Goal: Information Seeking & Learning: Learn about a topic

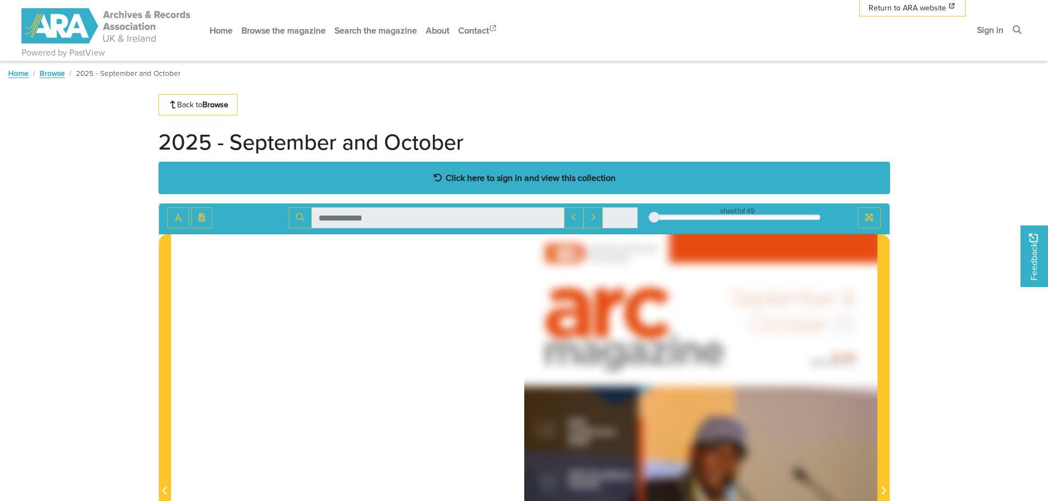
click at [488, 180] on strong "Click here to sign in and view this collection" at bounding box center [531, 178] width 170 height 12
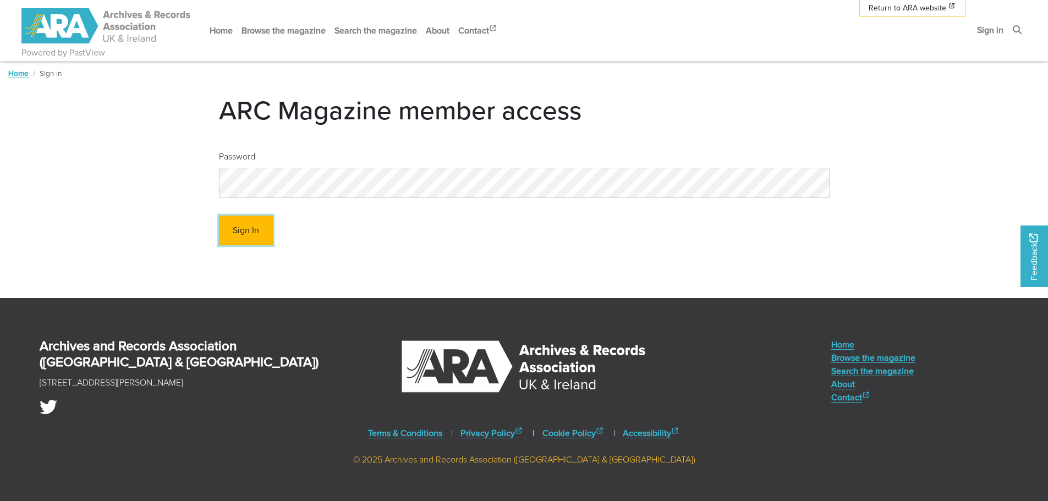
click at [245, 231] on button "Sign In" at bounding box center [246, 231] width 54 height 30
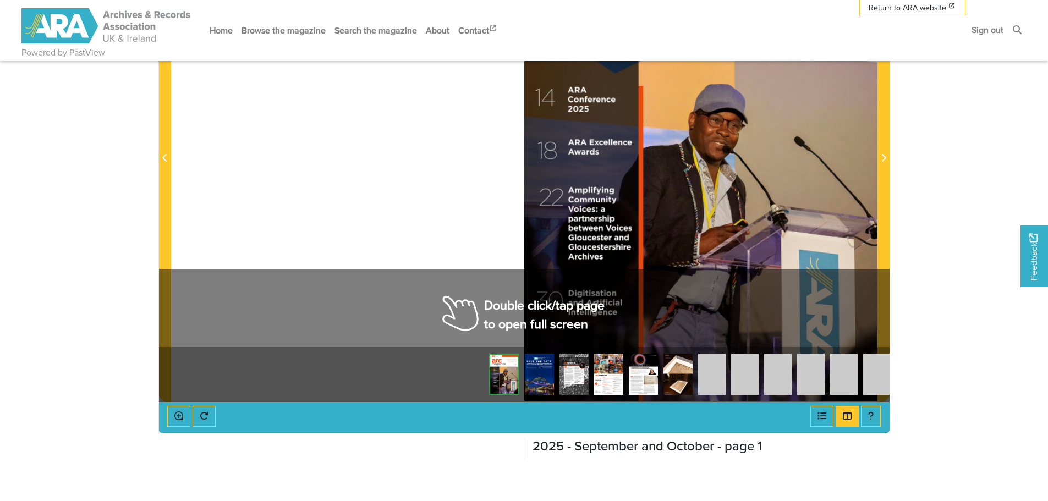
scroll to position [275, 0]
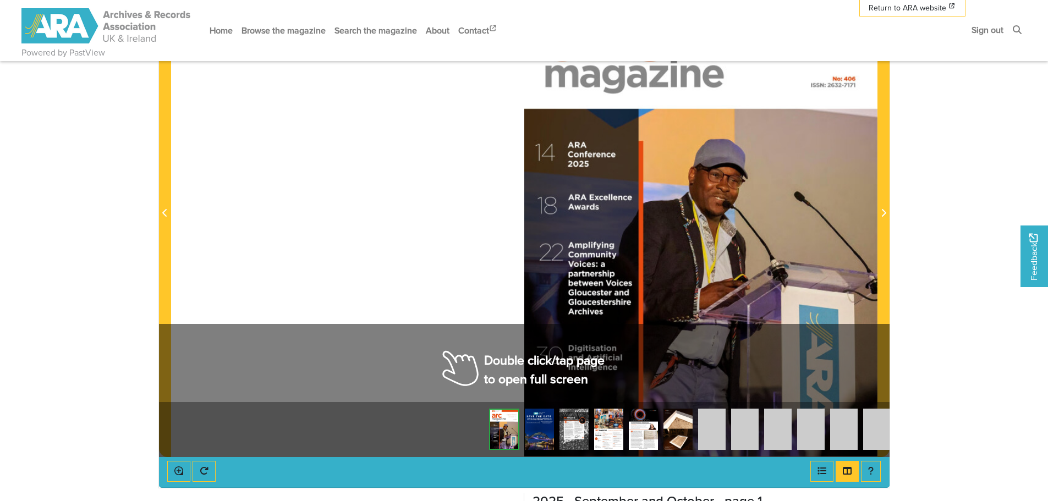
click at [535, 359] on div at bounding box center [700, 207] width 353 height 500
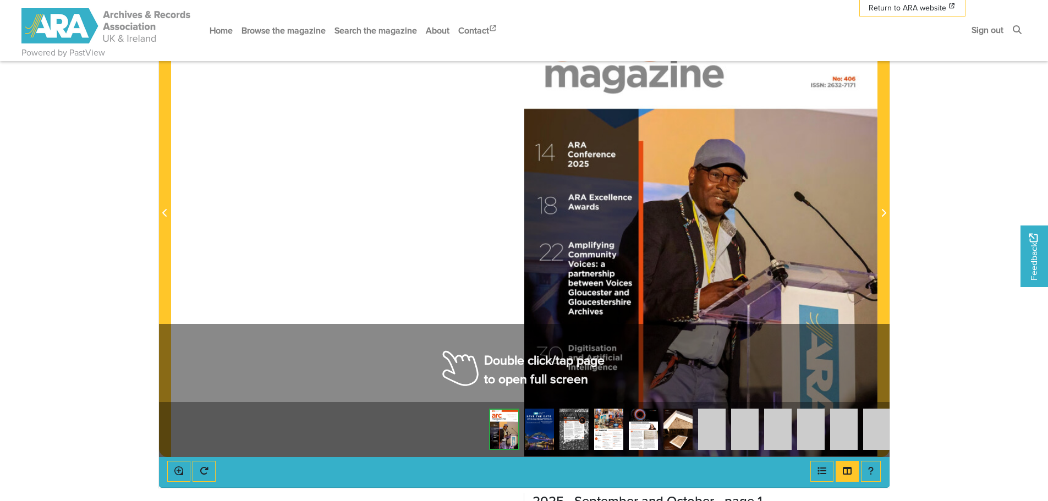
click at [535, 359] on div at bounding box center [700, 207] width 353 height 500
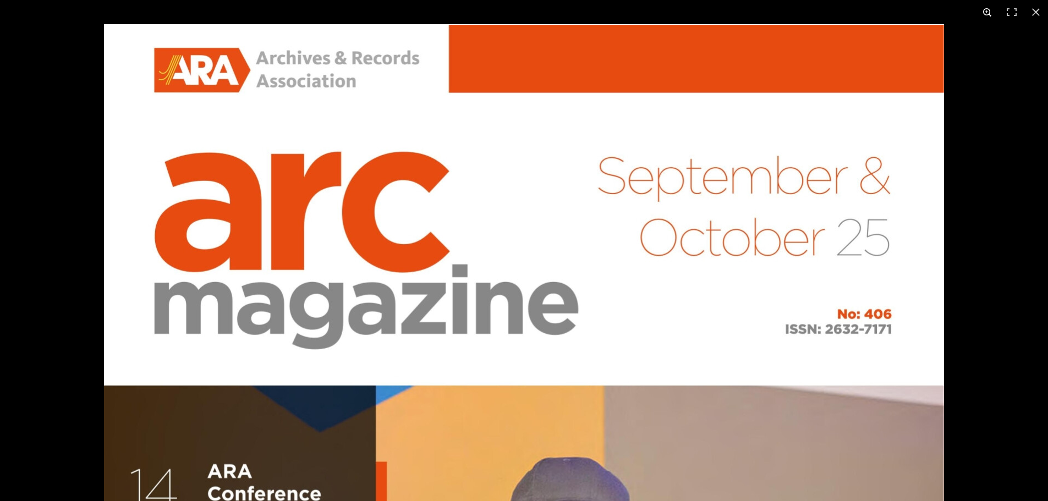
click at [986, 10] on button at bounding box center [987, 12] width 24 height 24
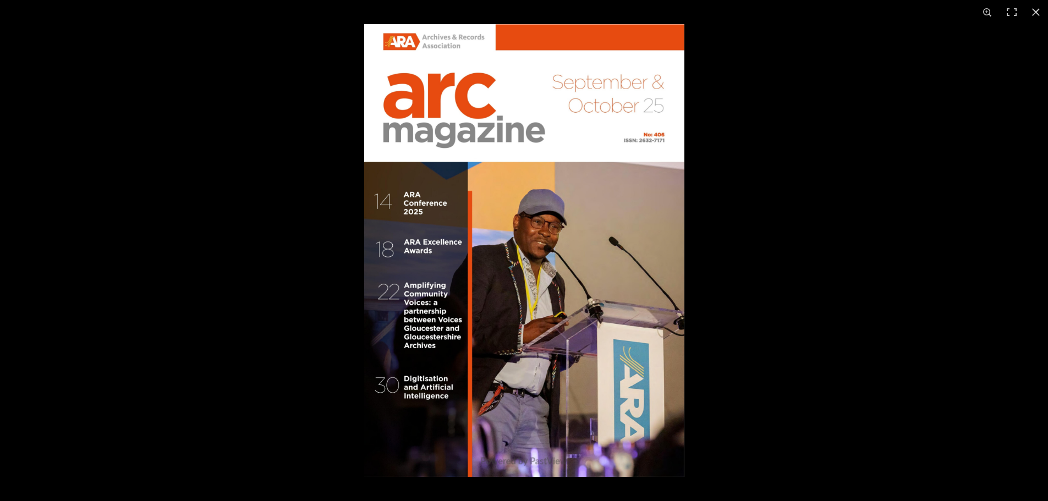
click at [619, 252] on img at bounding box center [524, 250] width 320 height 453
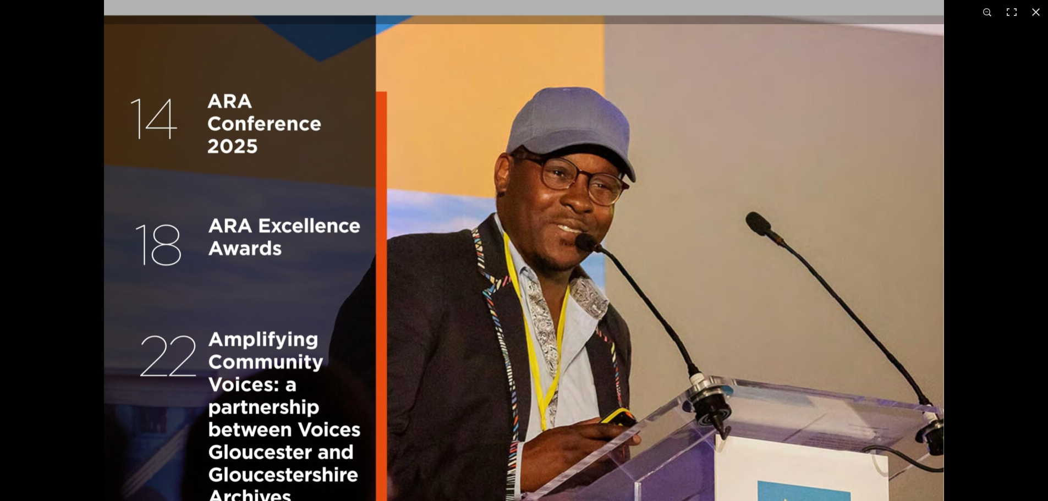
click at [619, 252] on img at bounding box center [524, 248] width 840 height 1188
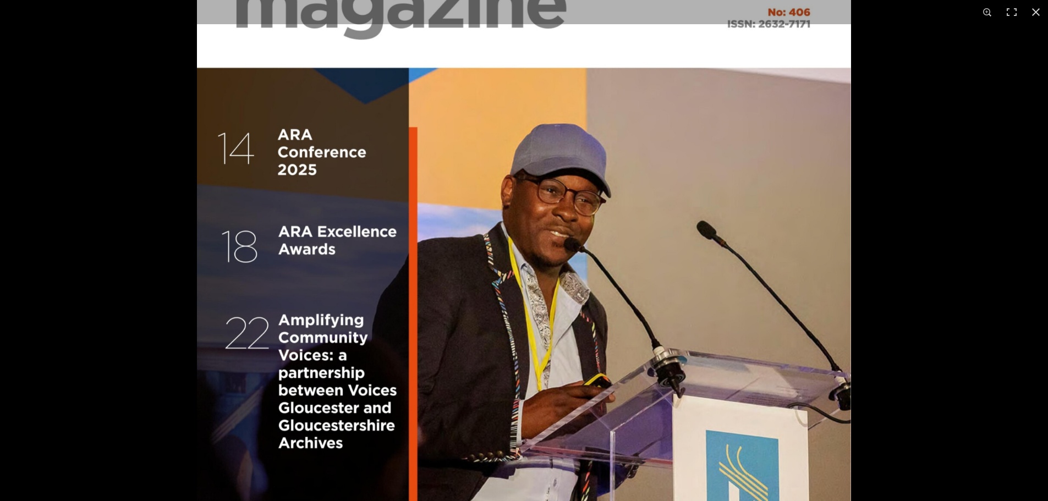
click at [619, 252] on img at bounding box center [524, 249] width 654 height 925
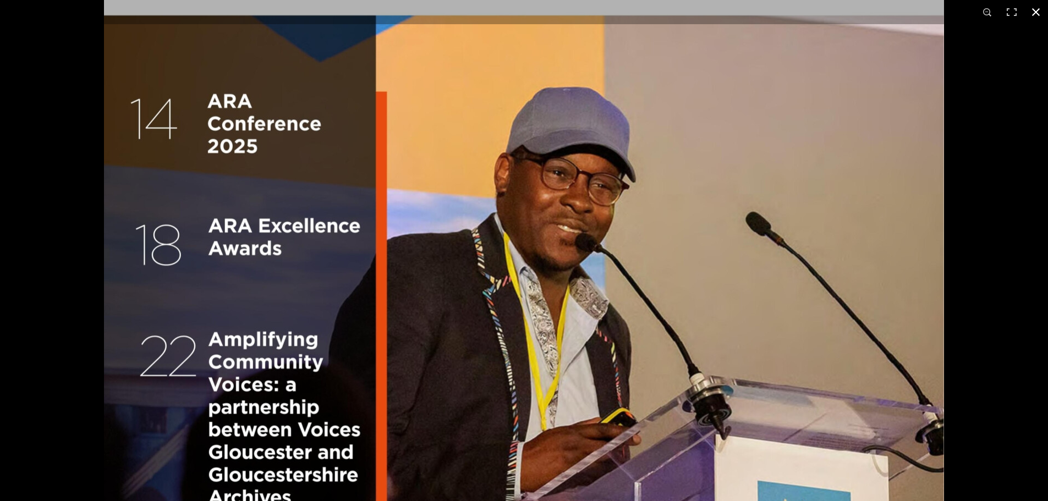
click at [1040, 13] on button at bounding box center [1036, 12] width 24 height 24
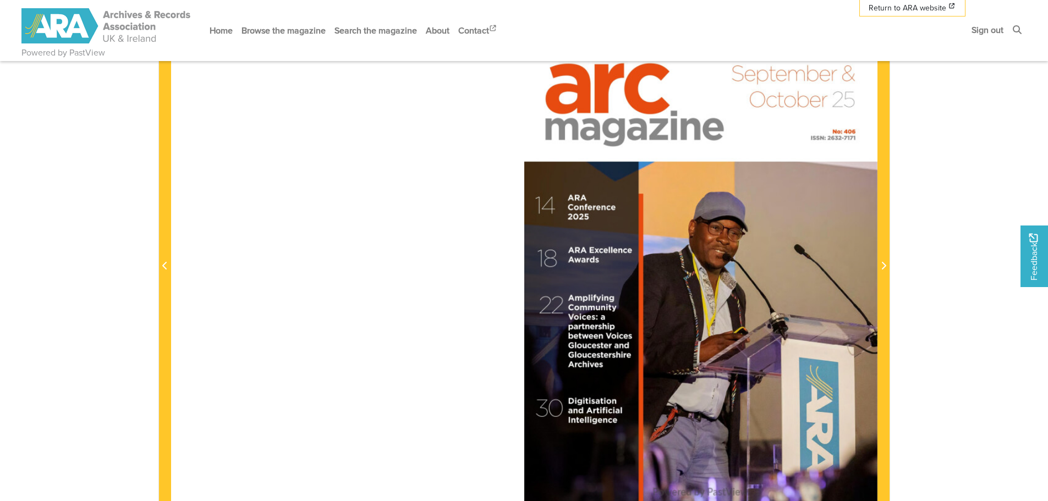
scroll to position [220, 0]
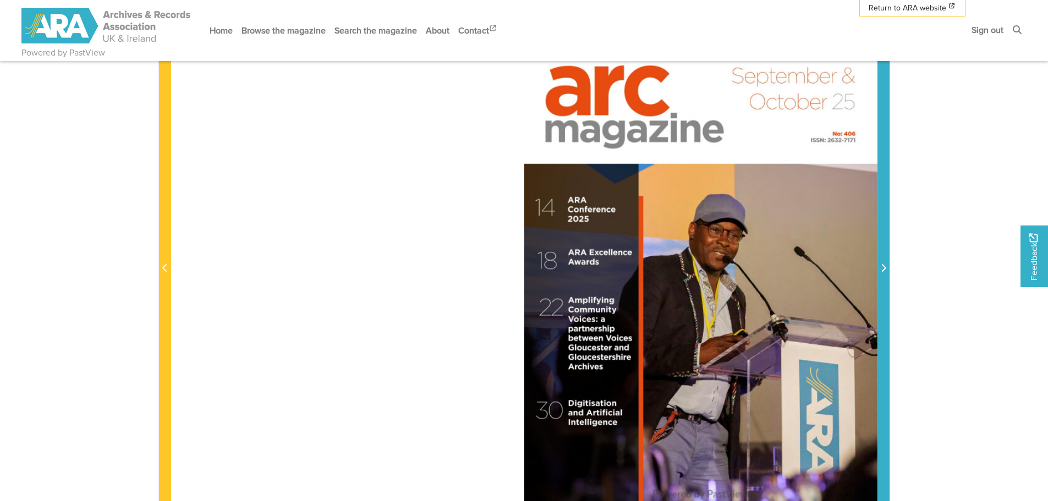
click at [878, 268] on span "Next Page" at bounding box center [883, 268] width 11 height 13
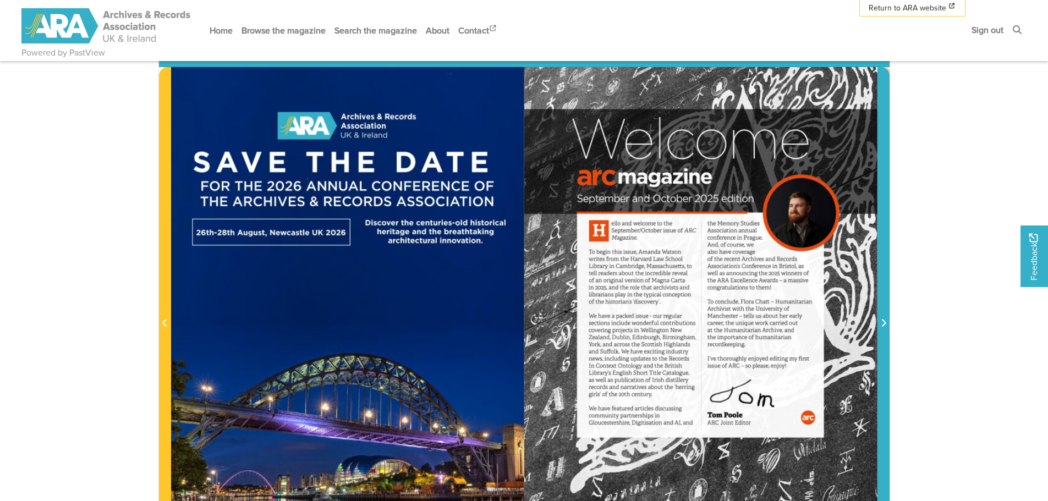
scroll to position [220, 0]
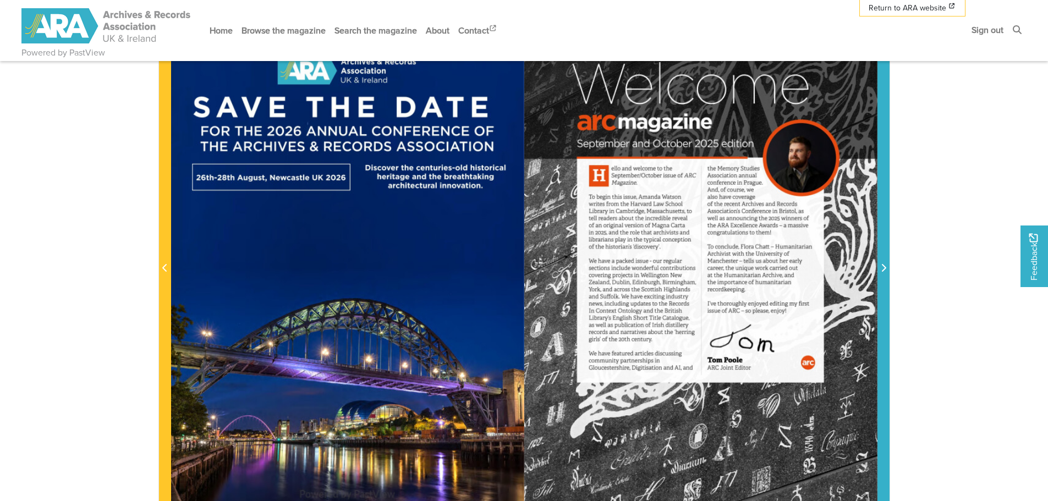
click at [882, 262] on span "Next Page" at bounding box center [883, 268] width 11 height 13
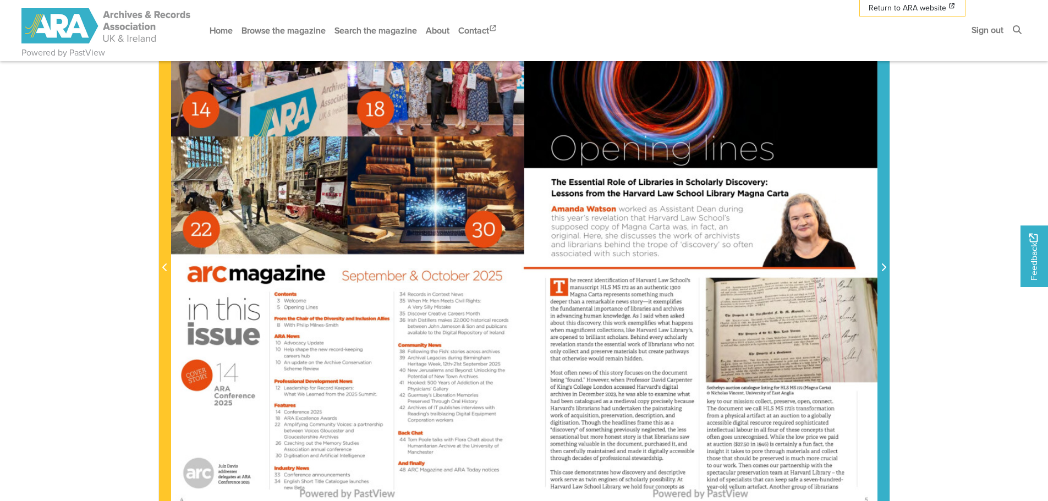
scroll to position [220, 0]
click at [885, 269] on icon "Next Page" at bounding box center [883, 268] width 4 height 8
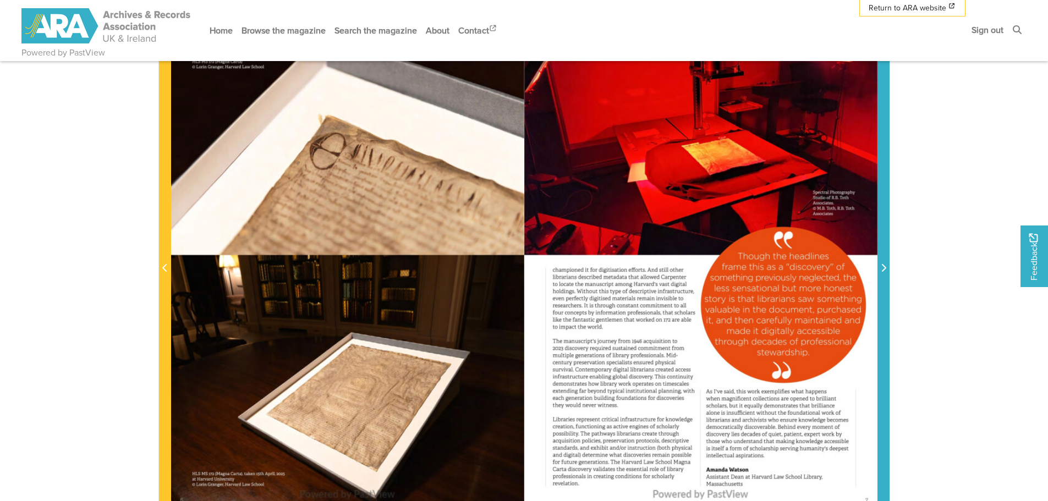
click at [883, 267] on icon "Next Page" at bounding box center [884, 268] width 6 height 9
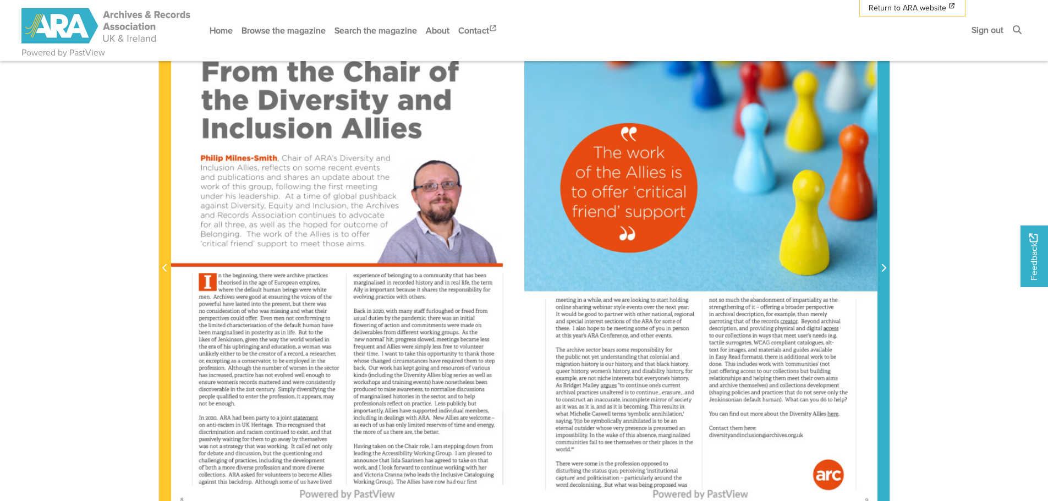
click at [883, 272] on icon "Next Page" at bounding box center [883, 268] width 4 height 8
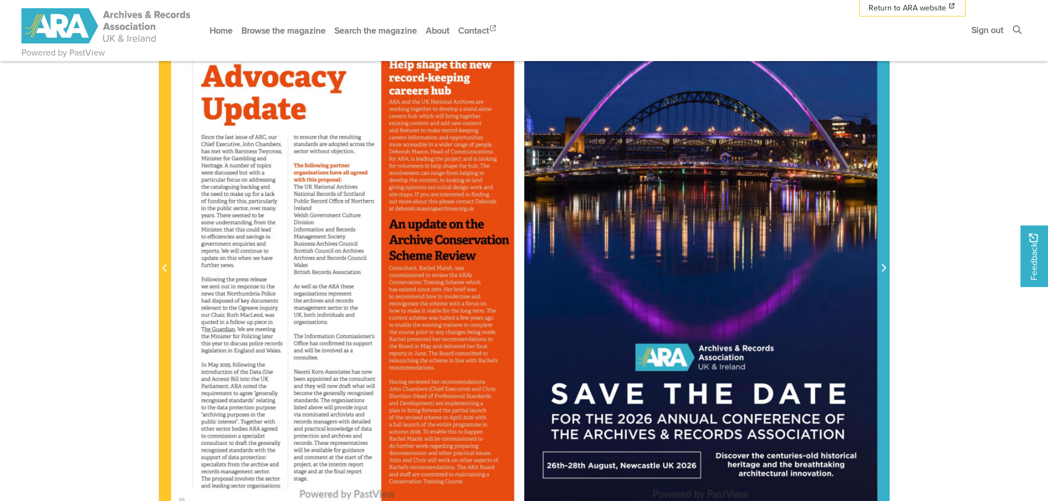
click at [882, 264] on icon "Next Page" at bounding box center [884, 268] width 6 height 9
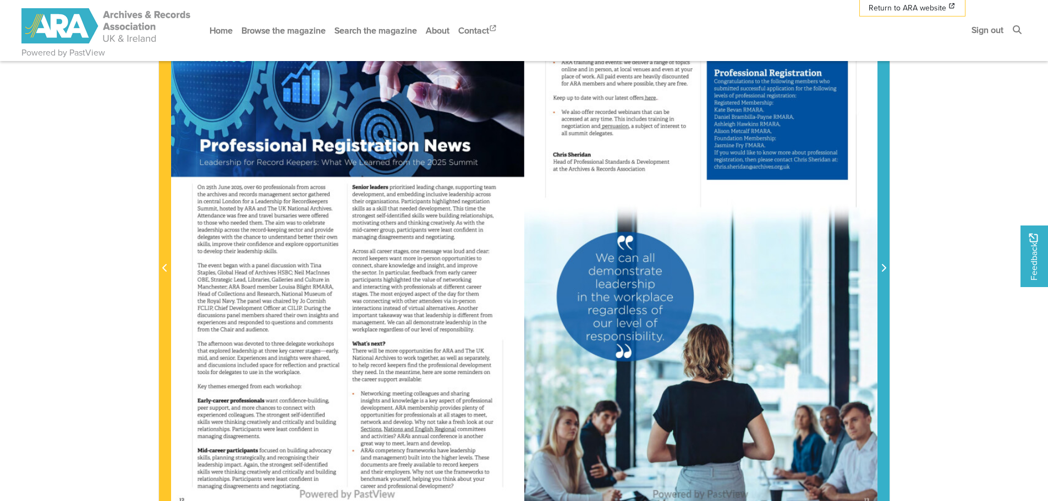
click at [882, 264] on icon "Next Page" at bounding box center [884, 268] width 6 height 9
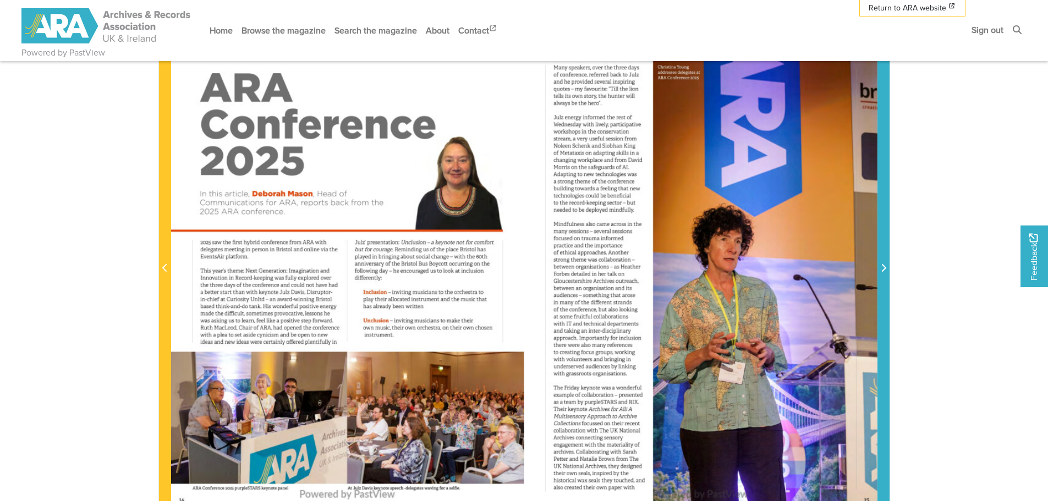
click at [882, 264] on icon "Next Page" at bounding box center [884, 268] width 6 height 9
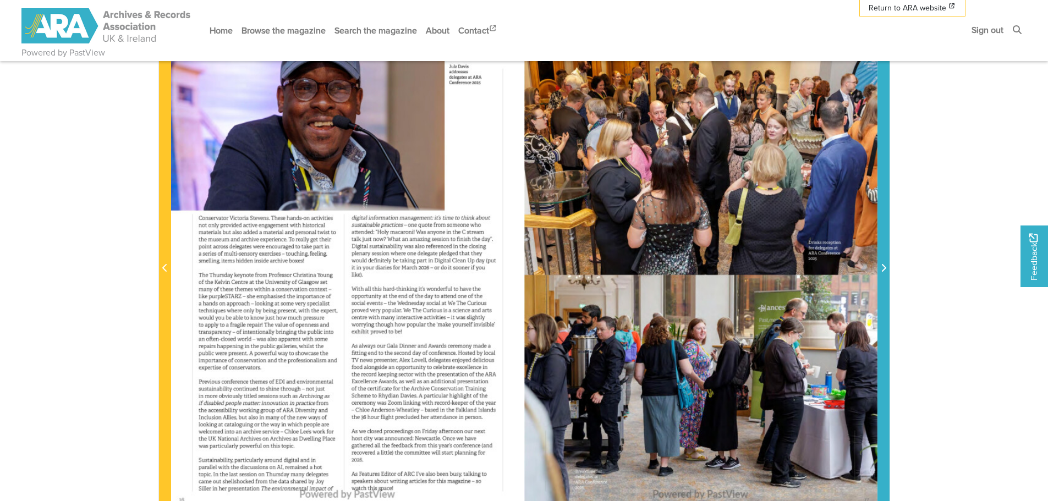
click at [882, 264] on icon "Next Page" at bounding box center [884, 268] width 6 height 9
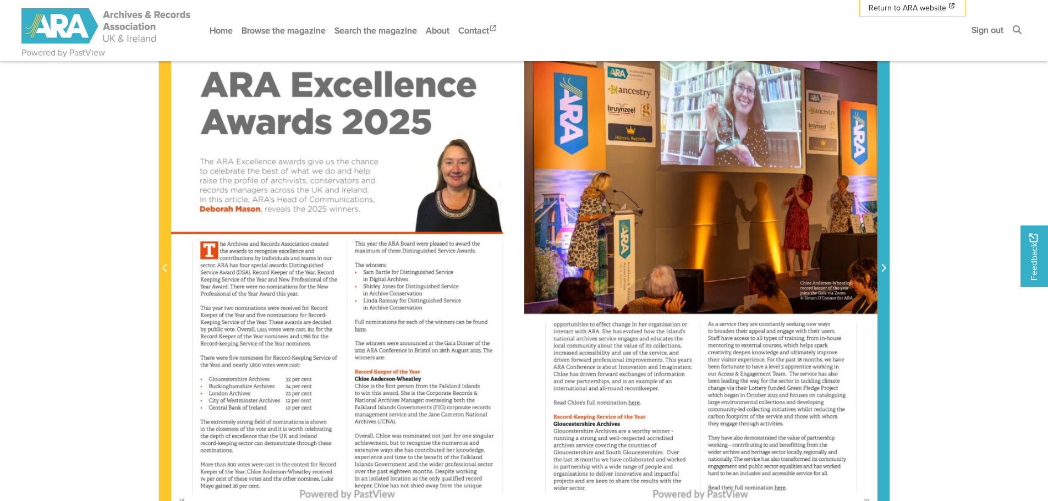
click at [882, 264] on icon "Next Page" at bounding box center [884, 268] width 6 height 9
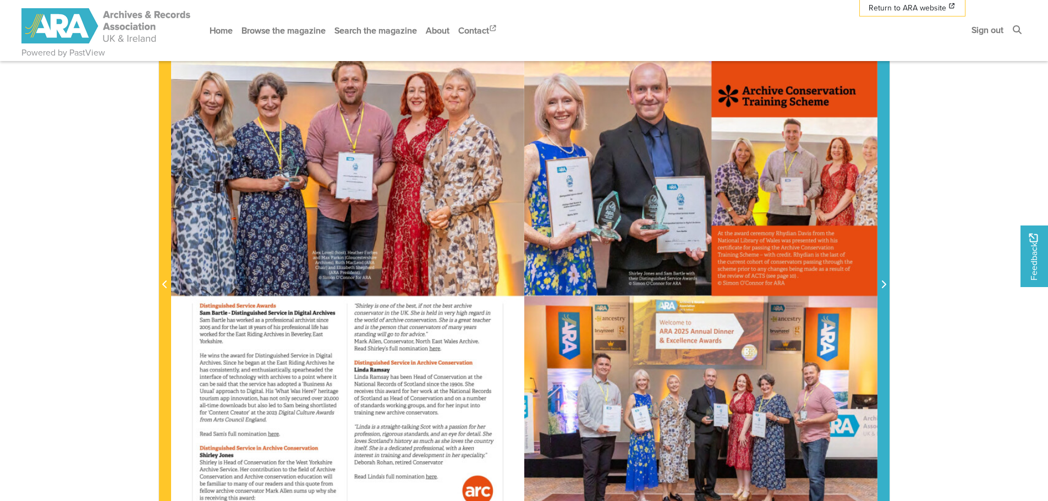
scroll to position [220, 0]
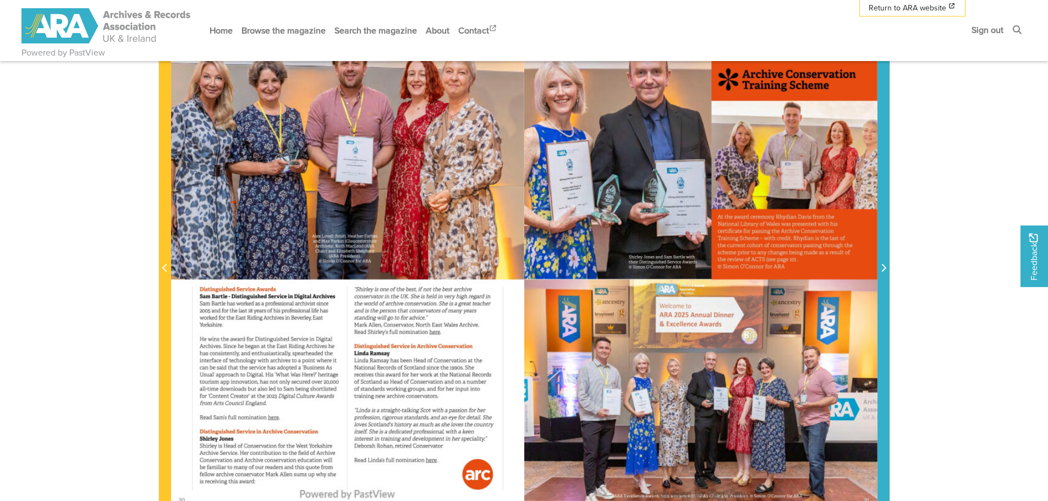
click at [885, 267] on icon "Next Page" at bounding box center [883, 268] width 4 height 8
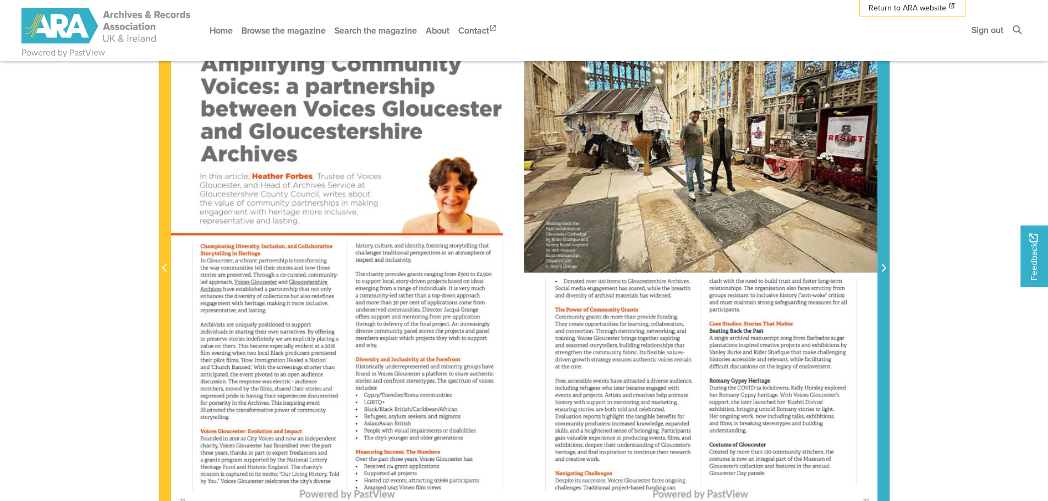
click at [885, 267] on icon "Next Page" at bounding box center [883, 268] width 4 height 8
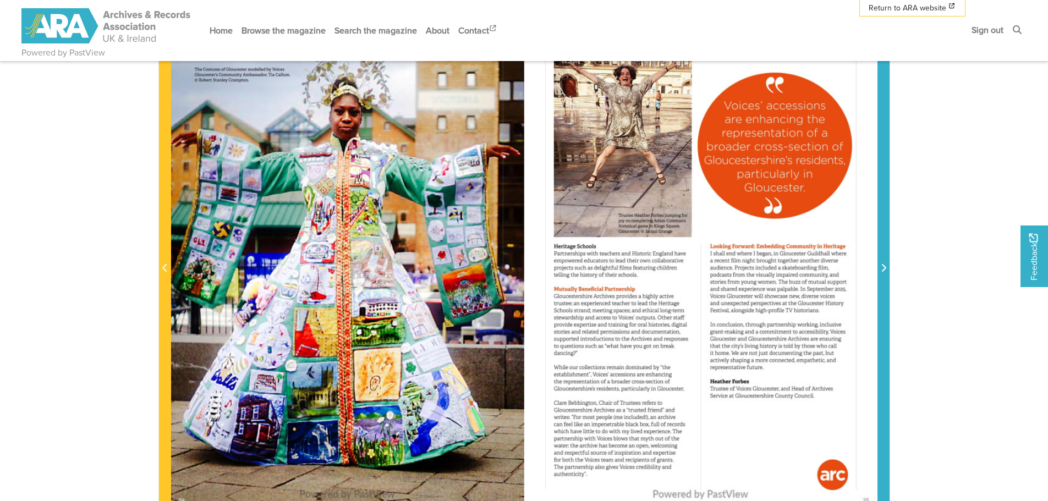
click at [885, 267] on icon "Next Page" at bounding box center [883, 268] width 4 height 8
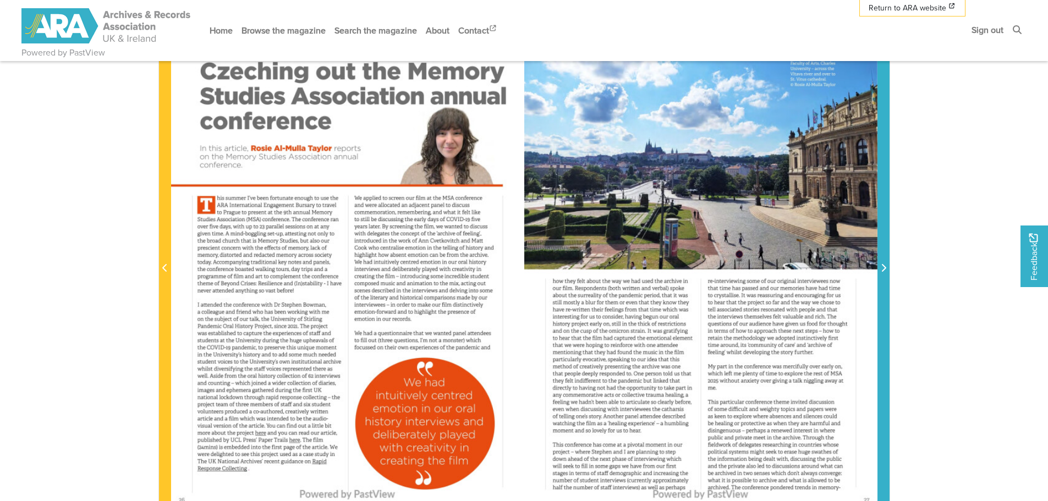
click at [883, 268] on icon "Next Page" at bounding box center [884, 268] width 6 height 9
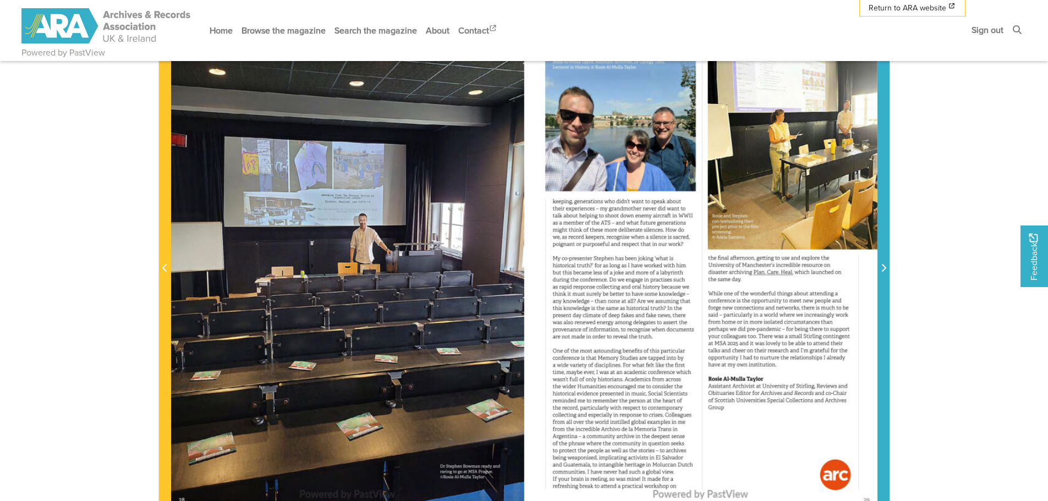
click at [883, 268] on icon "Next Page" at bounding box center [884, 268] width 6 height 9
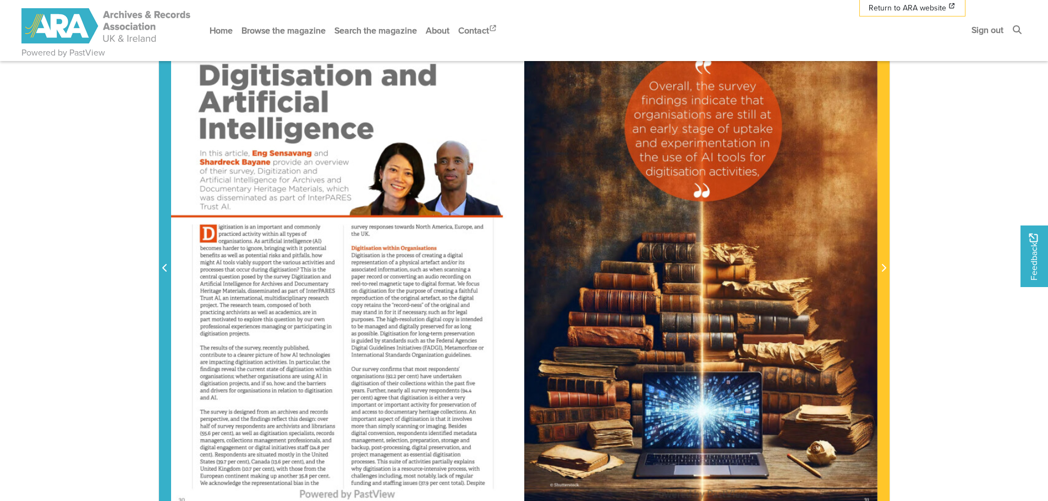
click at [164, 272] on icon "Previous Page" at bounding box center [165, 268] width 6 height 9
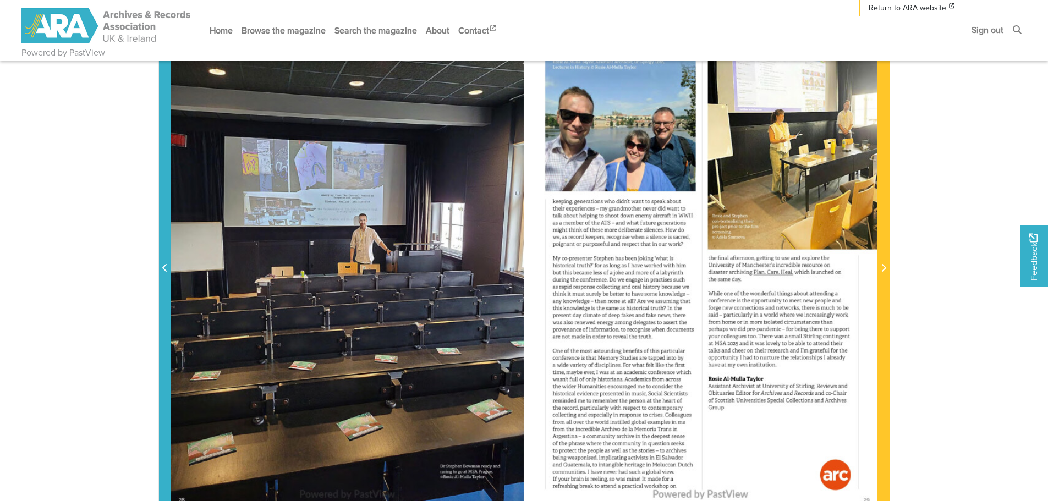
click at [161, 272] on span "Previous Page" at bounding box center [165, 268] width 11 height 13
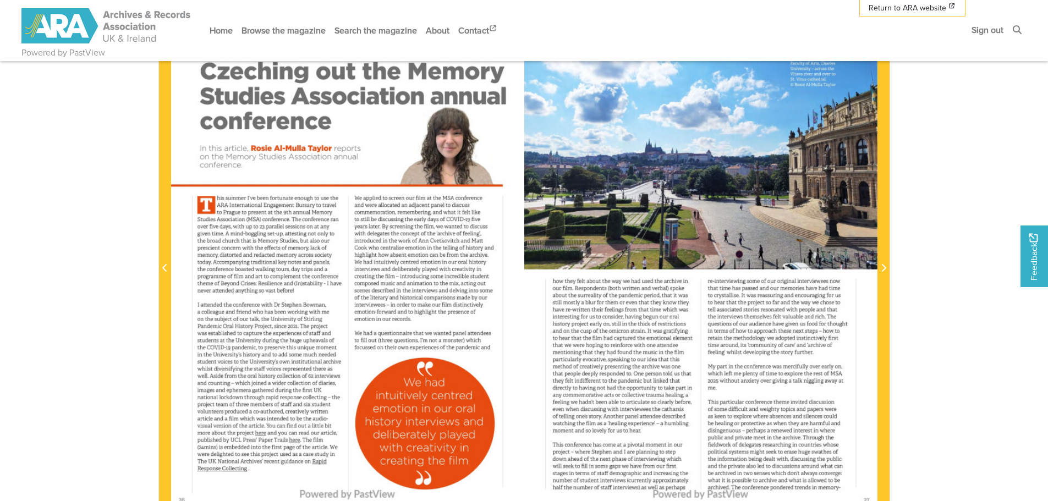
drag, startPoint x: 219, startPoint y: 198, endPoint x: 252, endPoint y: 459, distance: 264.0
click at [252, 459] on div at bounding box center [347, 262] width 353 height 500
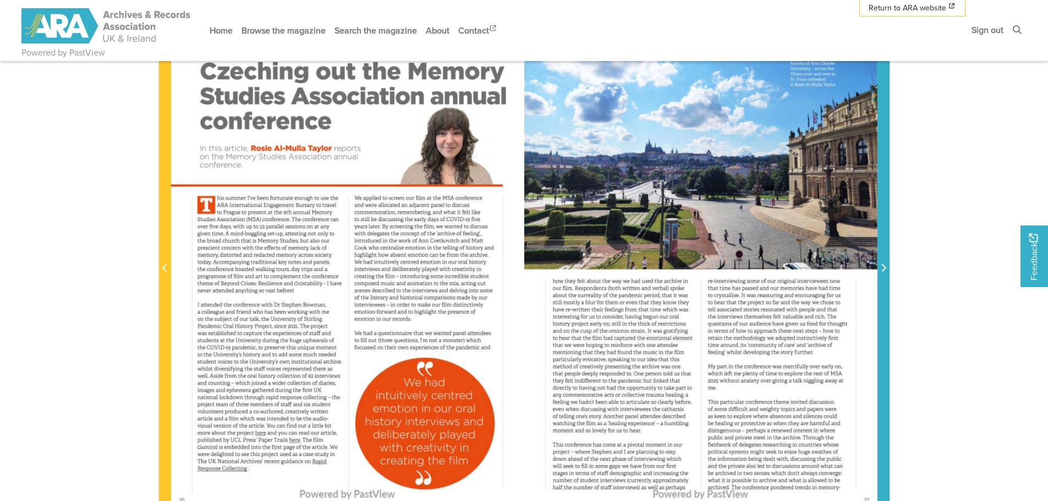
click at [885, 270] on icon "Next Page" at bounding box center [883, 268] width 4 height 8
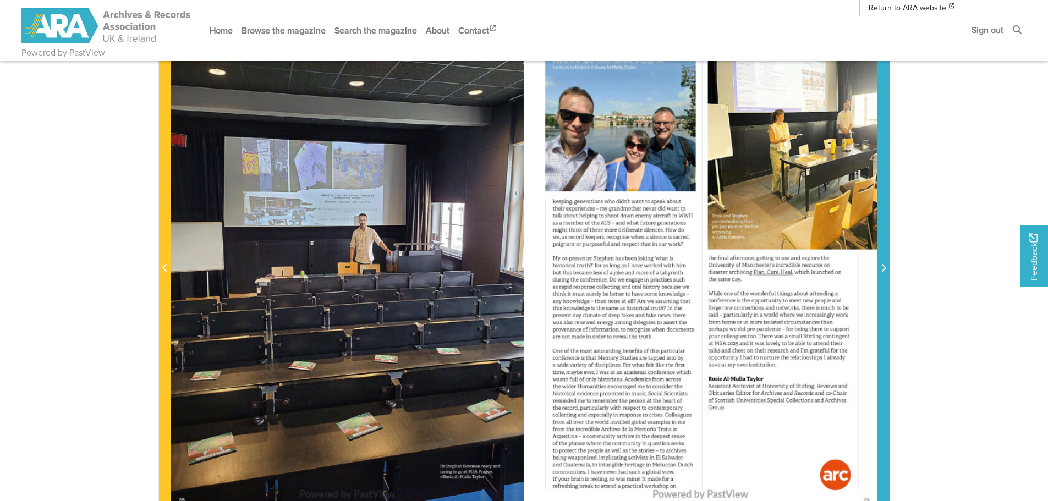
click at [885, 270] on icon "Next Page" at bounding box center [883, 268] width 4 height 8
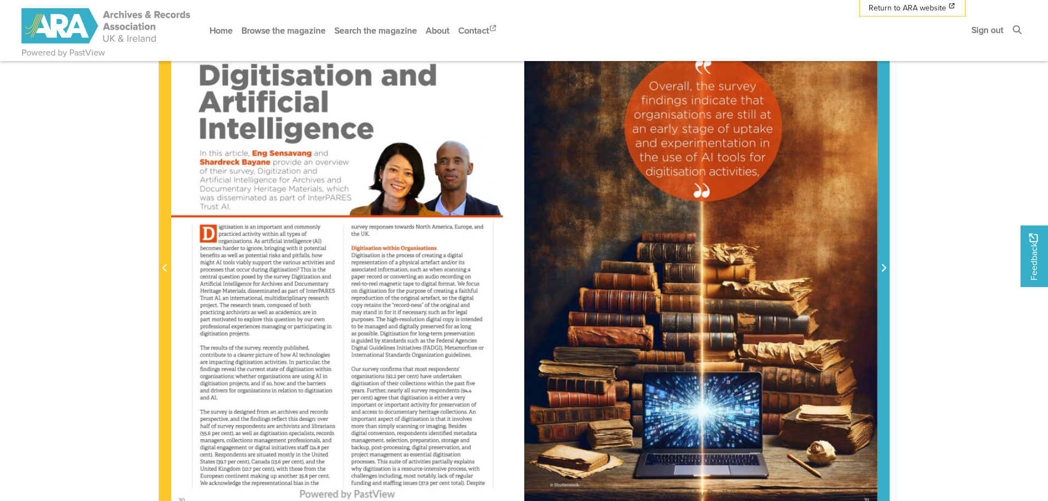
click at [885, 270] on icon "Next Page" at bounding box center [883, 268] width 4 height 8
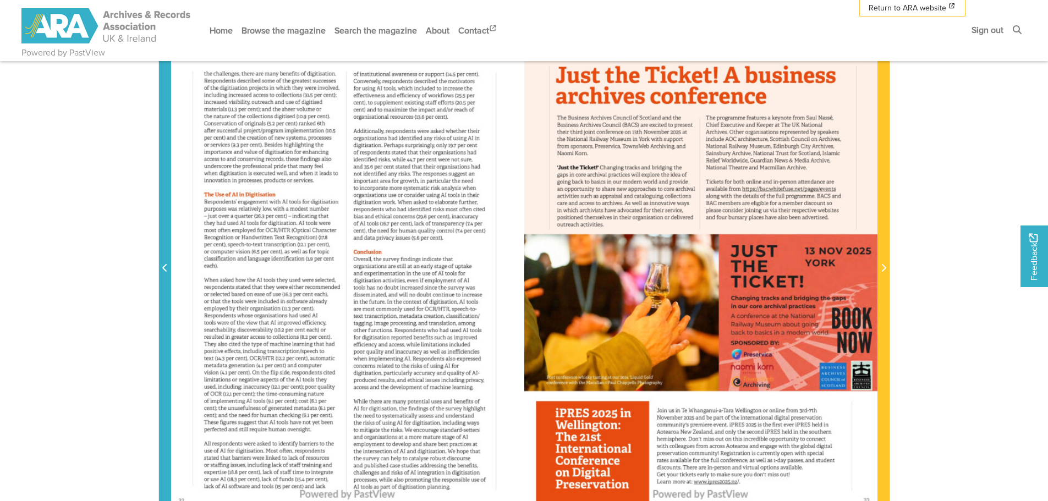
click at [165, 269] on icon "Previous Page" at bounding box center [165, 268] width 6 height 9
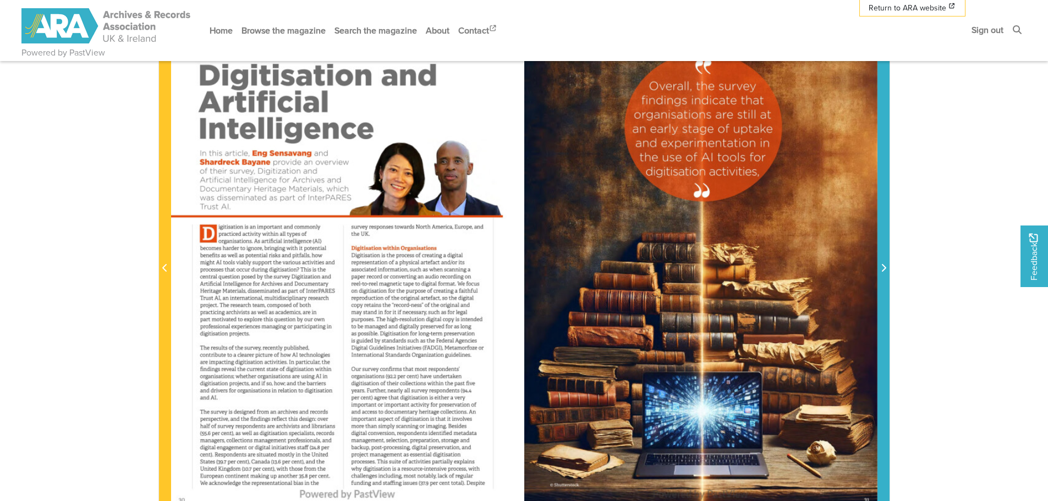
click at [881, 263] on span "Next Page" at bounding box center [883, 268] width 11 height 13
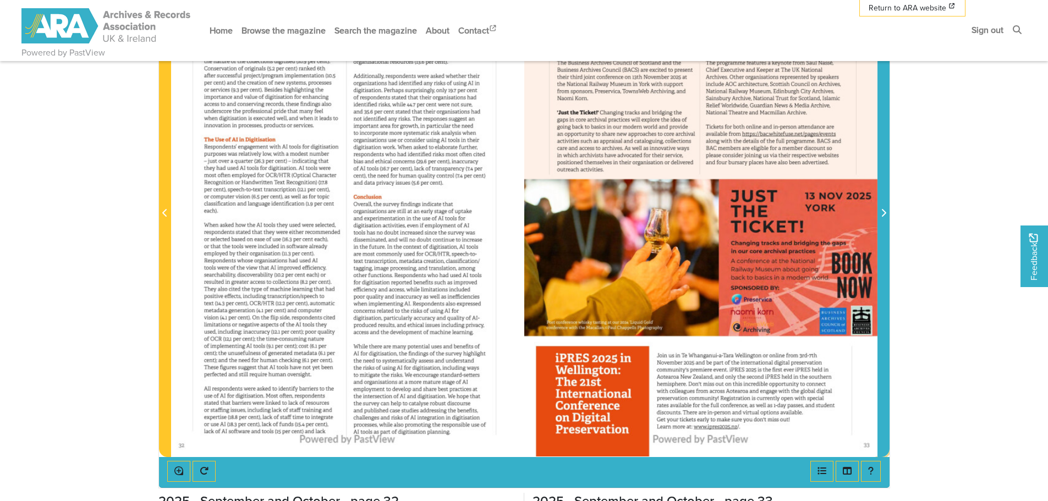
scroll to position [220, 0]
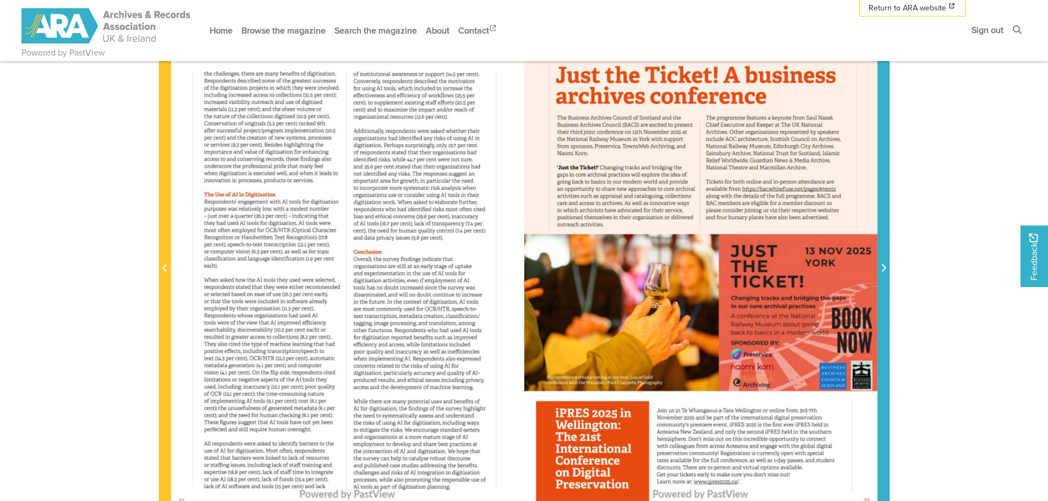
click at [879, 264] on span "Next Page" at bounding box center [883, 268] width 11 height 13
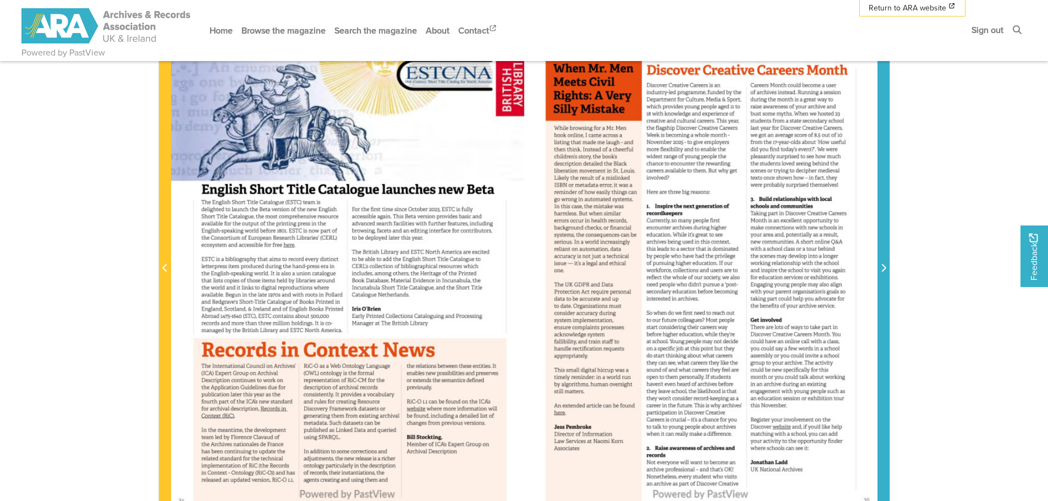
click at [879, 264] on span "Next Page" at bounding box center [883, 268] width 11 height 13
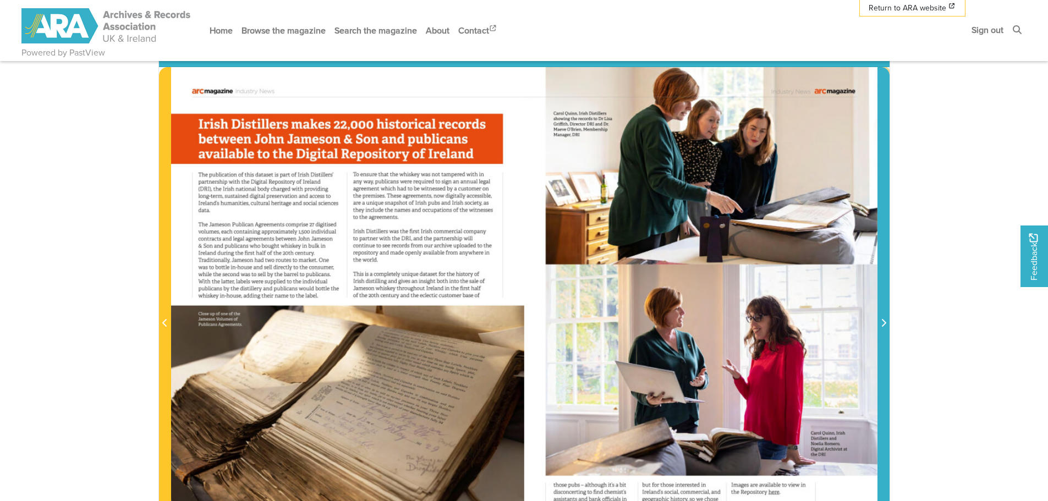
scroll to position [220, 0]
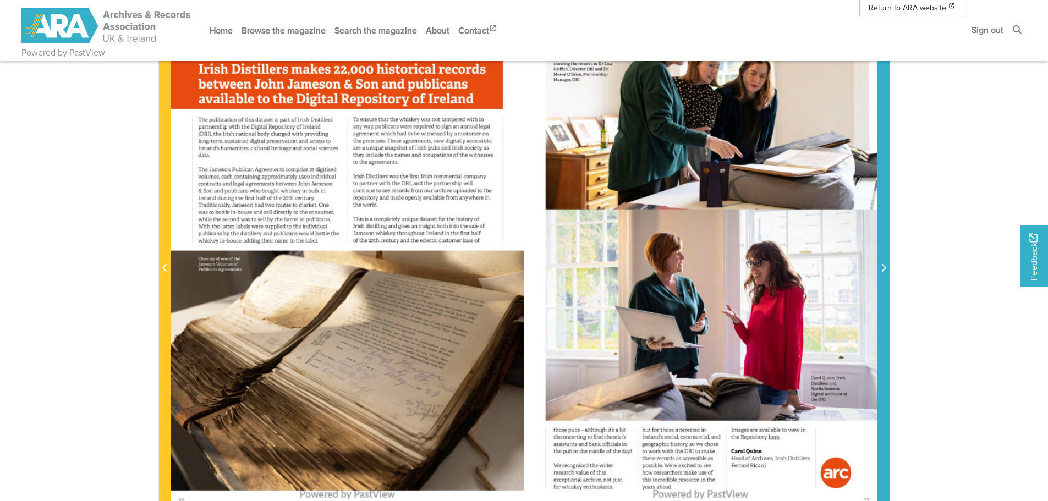
click at [887, 270] on span "Next Page" at bounding box center [883, 268] width 11 height 13
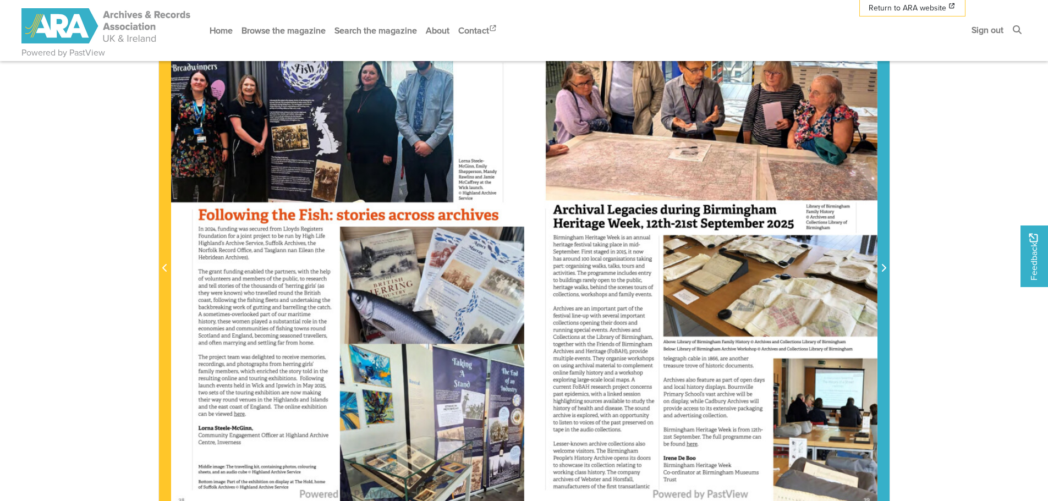
click at [887, 270] on span "Next Page" at bounding box center [883, 268] width 11 height 13
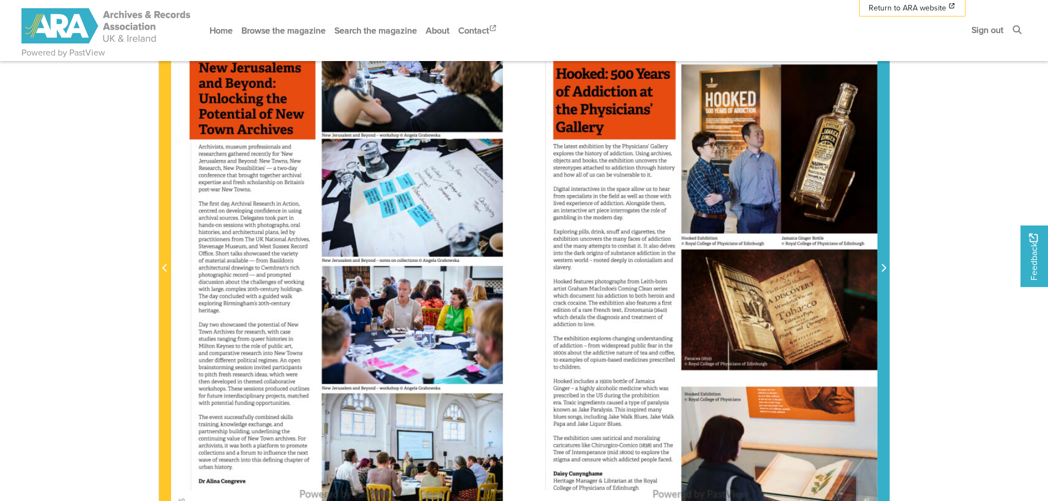
click at [887, 270] on span "Next Page" at bounding box center [883, 268] width 11 height 13
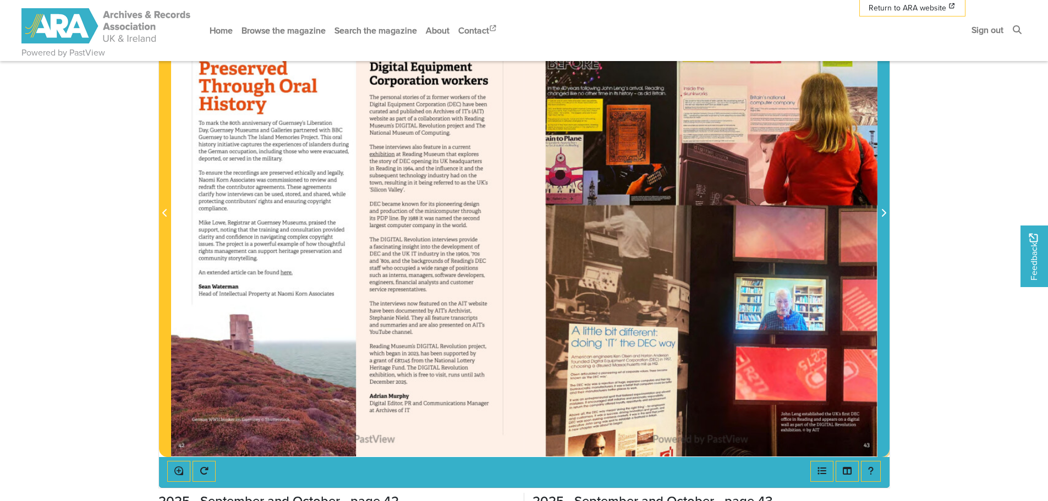
scroll to position [220, 0]
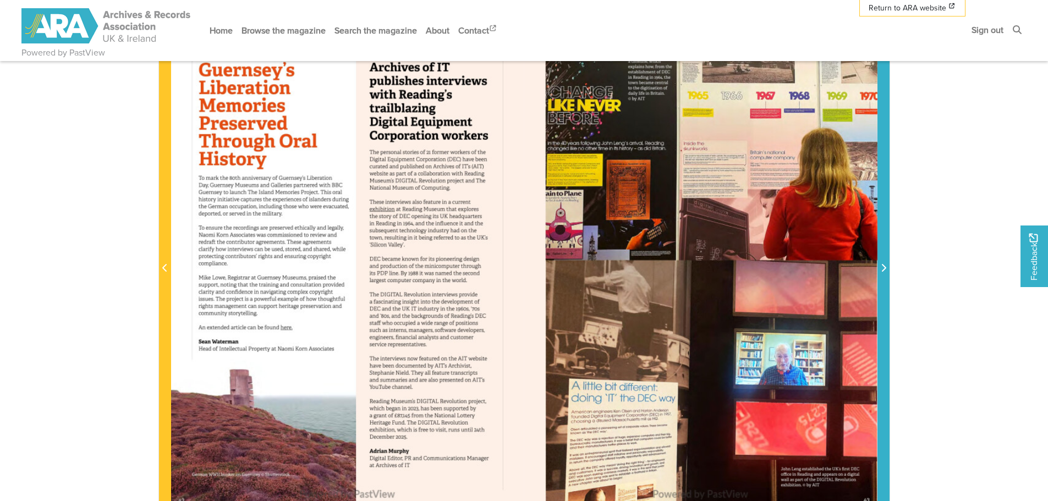
click at [887, 270] on span "Next Page" at bounding box center [883, 268] width 11 height 13
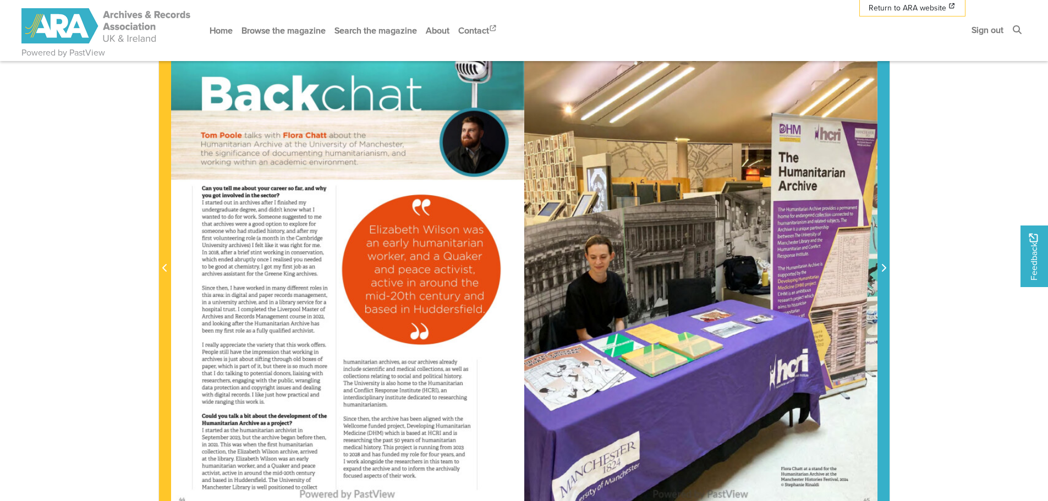
click at [887, 270] on span "Next Page" at bounding box center [883, 268] width 11 height 13
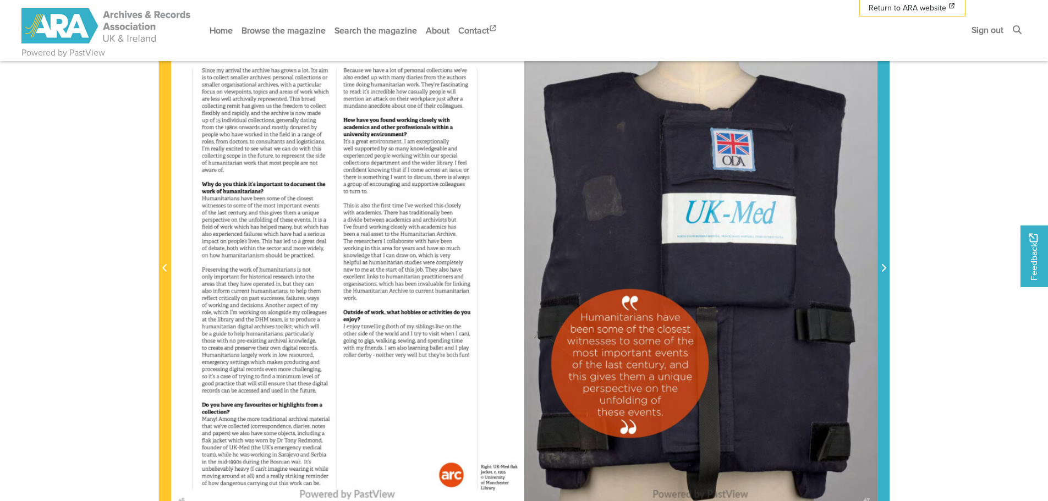
click at [887, 270] on span "Next Page" at bounding box center [883, 268] width 11 height 13
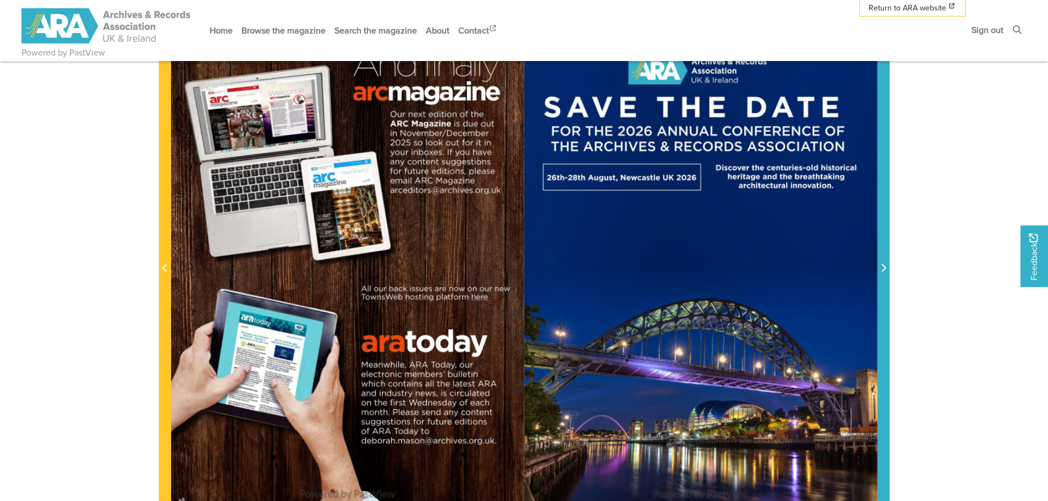
click at [887, 270] on span "Next Page" at bounding box center [883, 268] width 11 height 13
